Goal: Navigation & Orientation: Find specific page/section

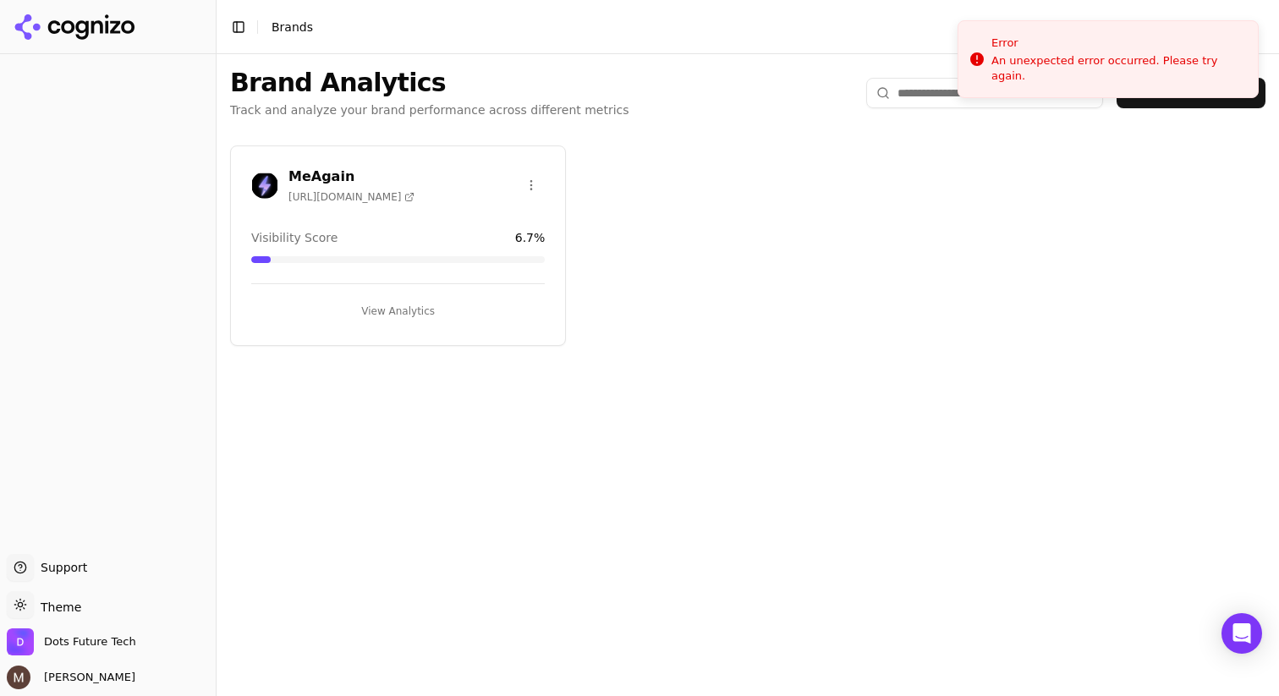
click at [422, 201] on div "MeAgain [URL][DOMAIN_NAME]" at bounding box center [398, 185] width 294 height 37
click at [308, 172] on h3 "MeAgain" at bounding box center [351, 177] width 126 height 20
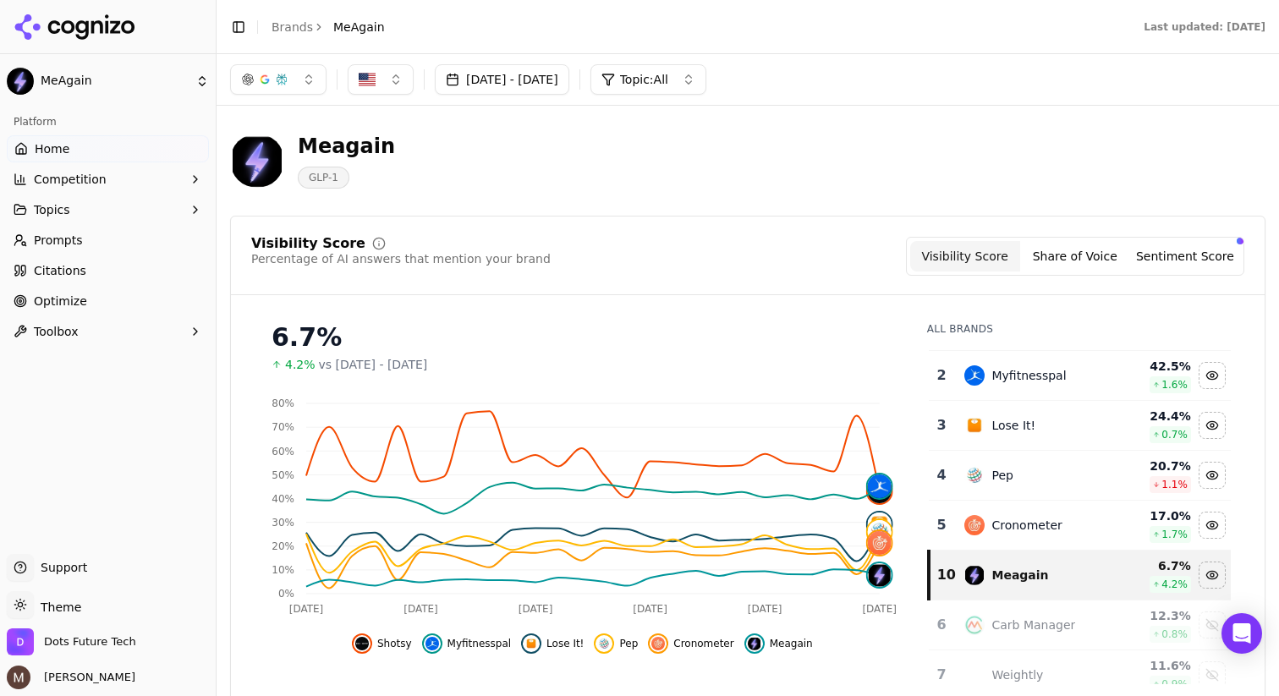
scroll to position [52, 0]
